Goal: Task Accomplishment & Management: Complete application form

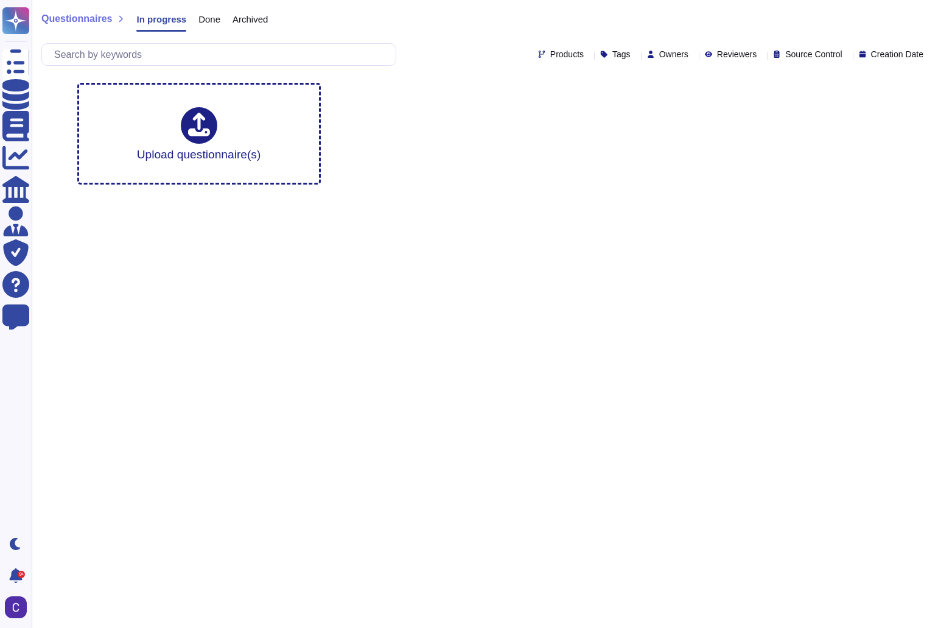
click at [198, 18] on span "Done" at bounding box center [209, 19] width 22 height 9
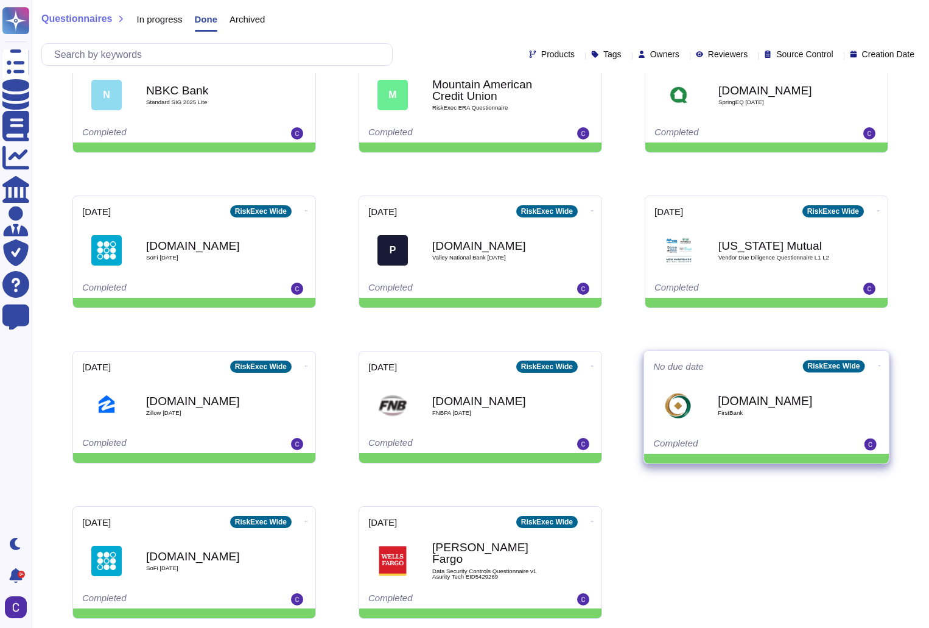
scroll to position [71, 0]
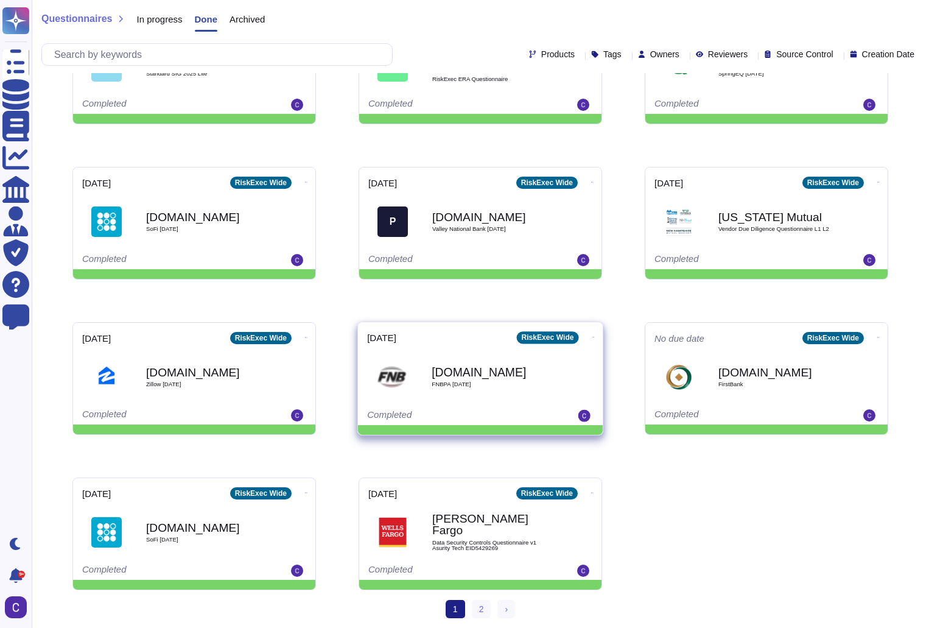
click at [510, 388] on div "[DOMAIN_NAME] FNBPA [DATE]" at bounding box center [493, 376] width 123 height 49
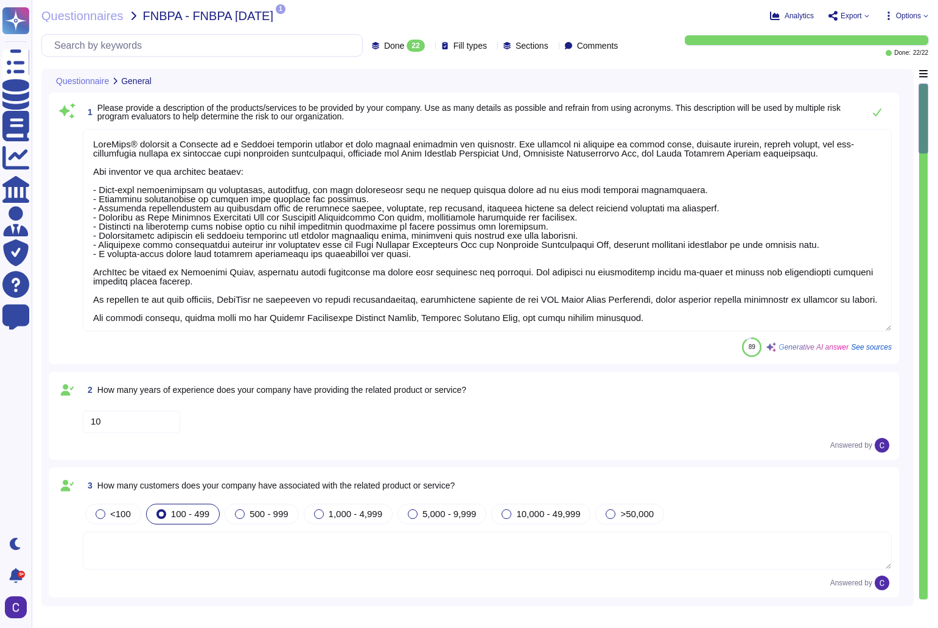
type textarea "LoreMips® dolorsit a Consecte ad e Seddoei temporin utlabor et dolo magnaal eni…"
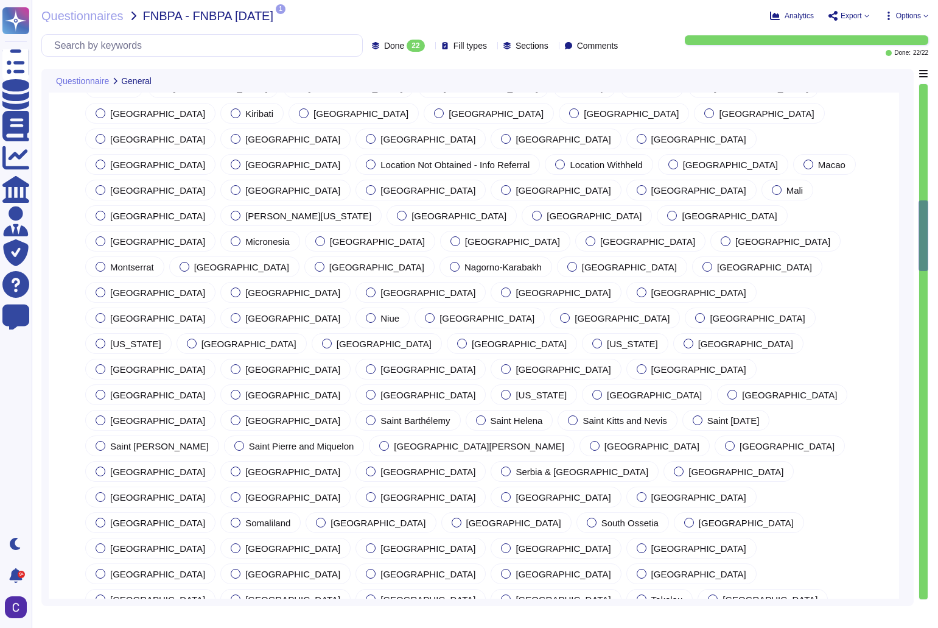
type textarea "There are no outstanding lawsuits."
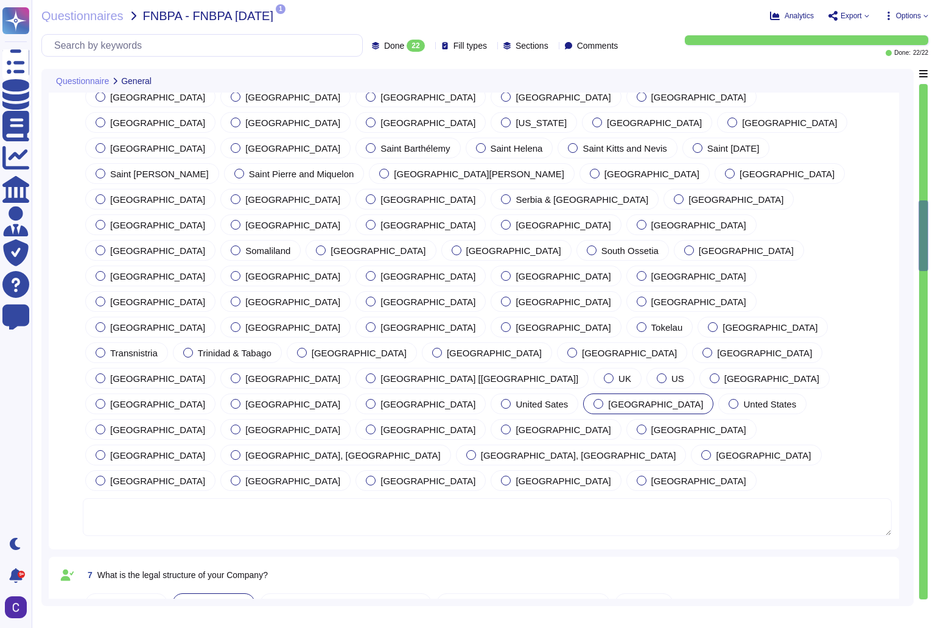
scroll to position [1583, 0]
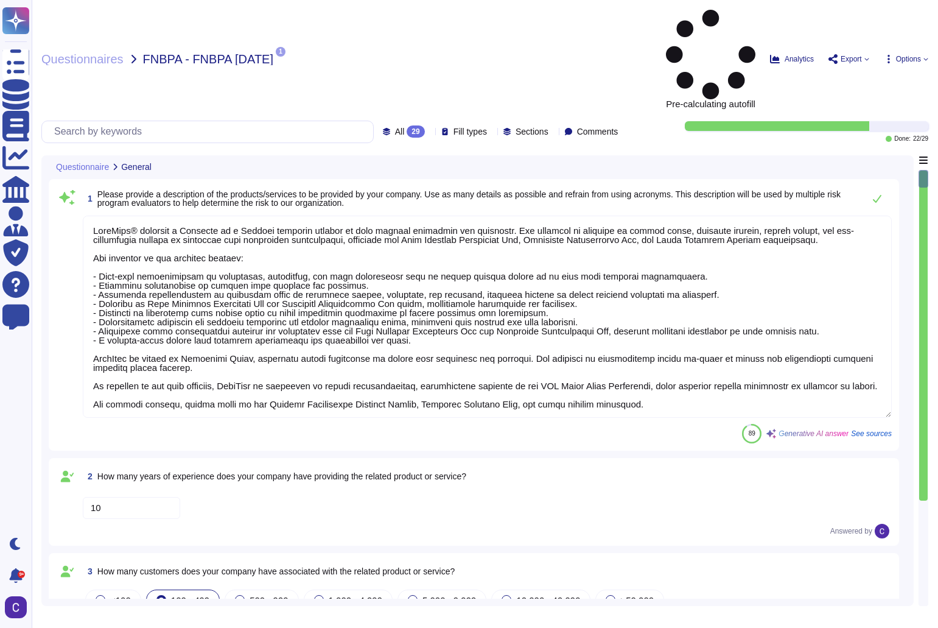
type textarea "LoreMips® dolorsit a Consecte ad e Seddoei temporin utlabor et dolo magnaal eni…"
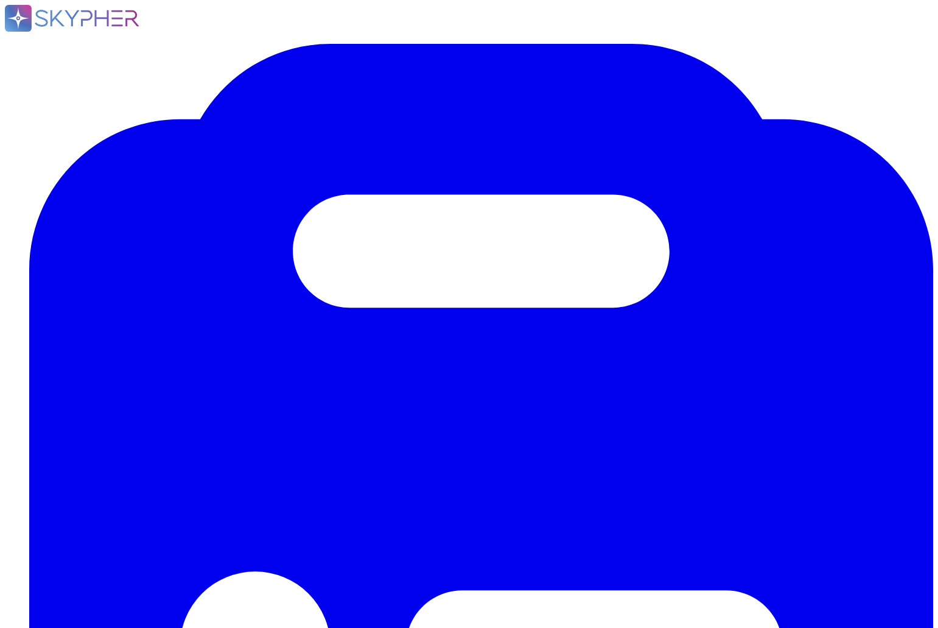
type textarea "LoreMips® dolorsit a Consecte ad e Seddoei temporin utlabor et dolo magnaal eni…"
click at [907, 34] on div "Autofill" at bounding box center [922, 36] width 31 height 51
